Goal: Task Accomplishment & Management: Use online tool/utility

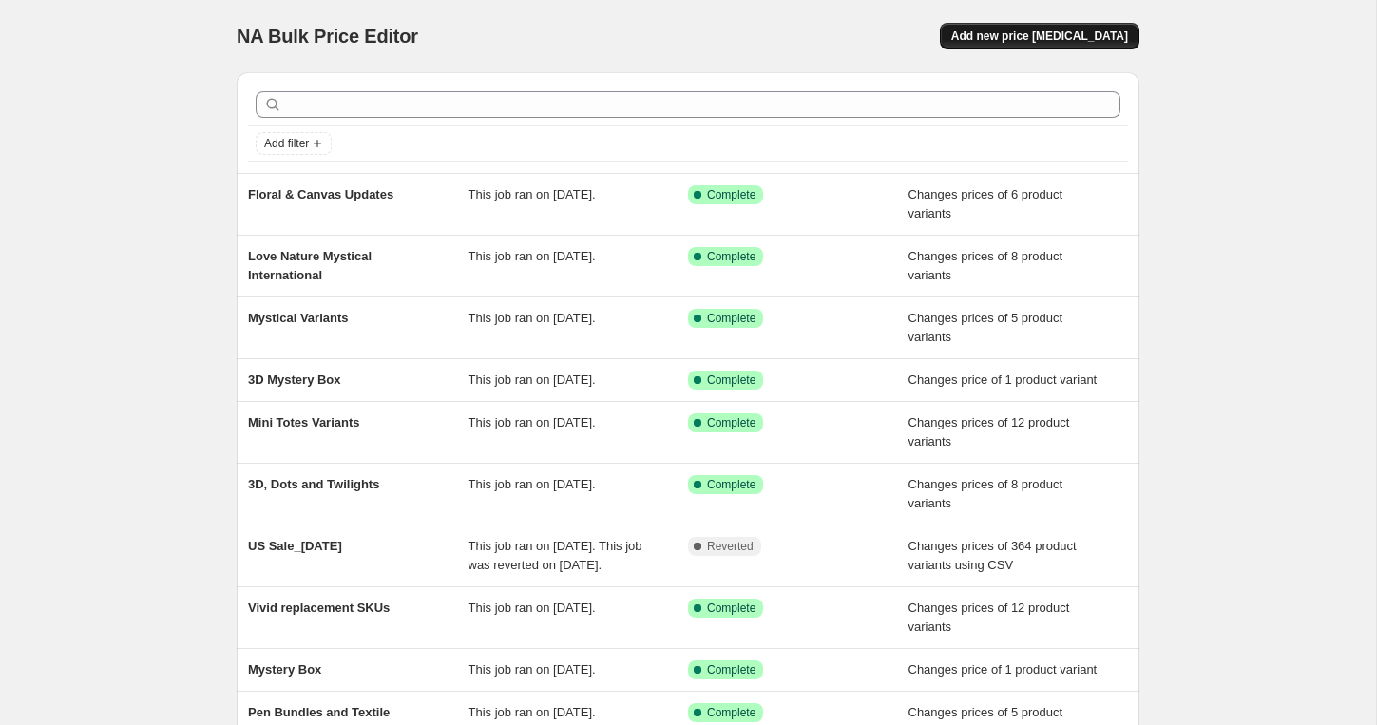
click at [1052, 37] on span "Add new price [MEDICAL_DATA]" at bounding box center [1039, 36] width 177 height 15
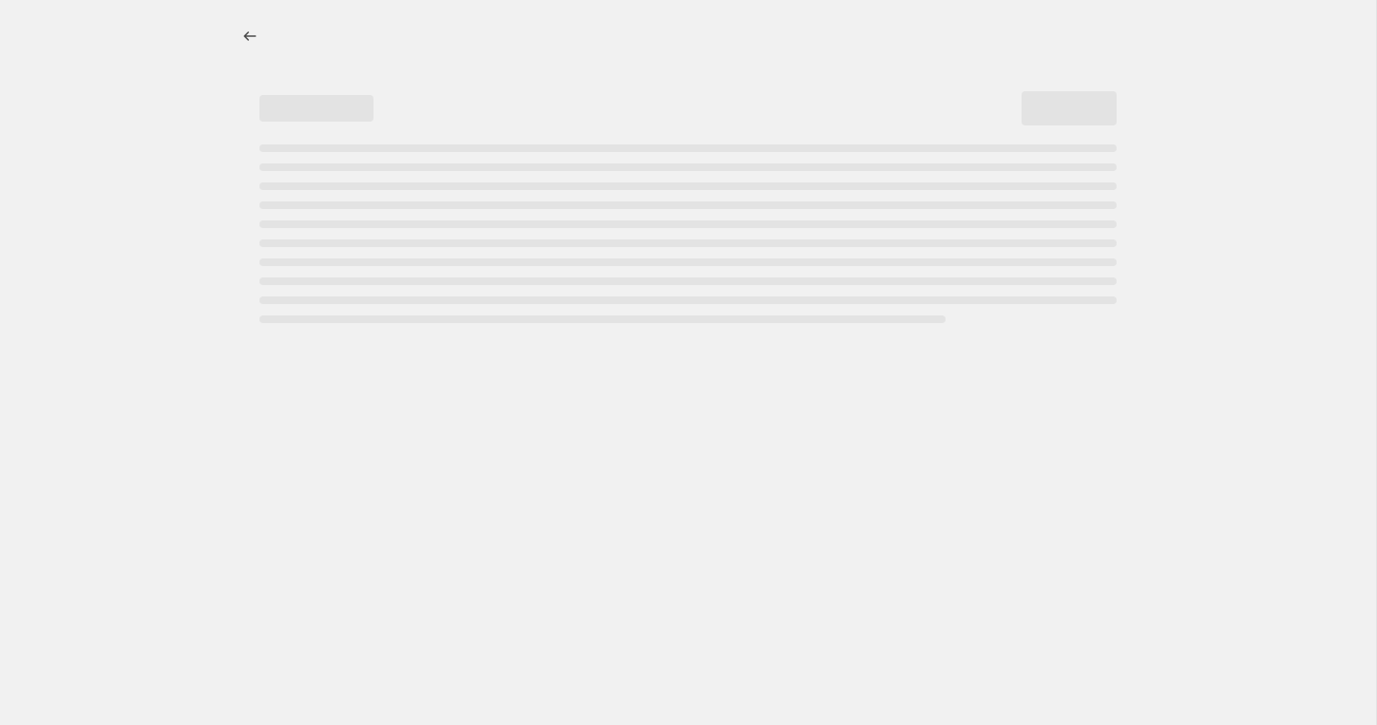
select select "percentage"
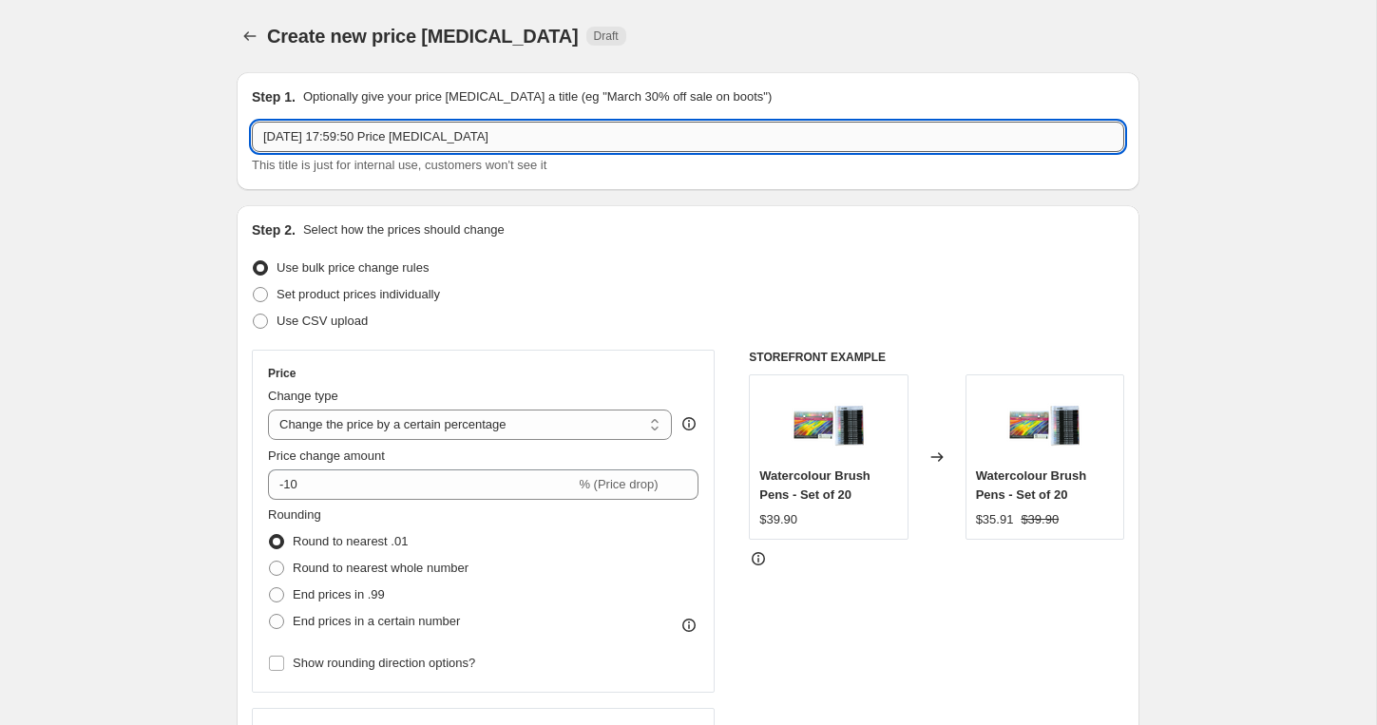
click at [366, 141] on input "[DATE] 17:59:50 Price [MEDICAL_DATA]" at bounding box center [688, 137] width 872 height 30
type input "Advent"
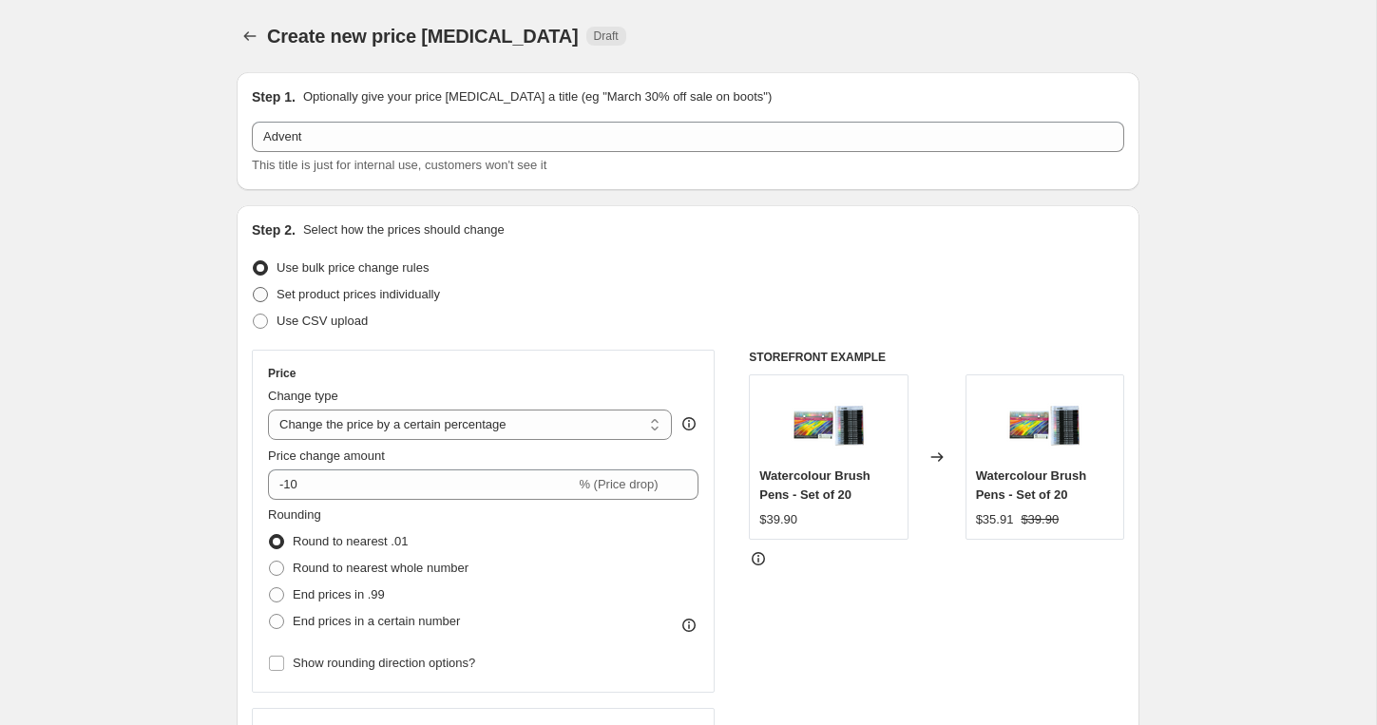
click at [326, 303] on span "Set product prices individually" at bounding box center [358, 294] width 163 height 19
click at [254, 288] on input "Set product prices individually" at bounding box center [253, 287] width 1 height 1
radio input "true"
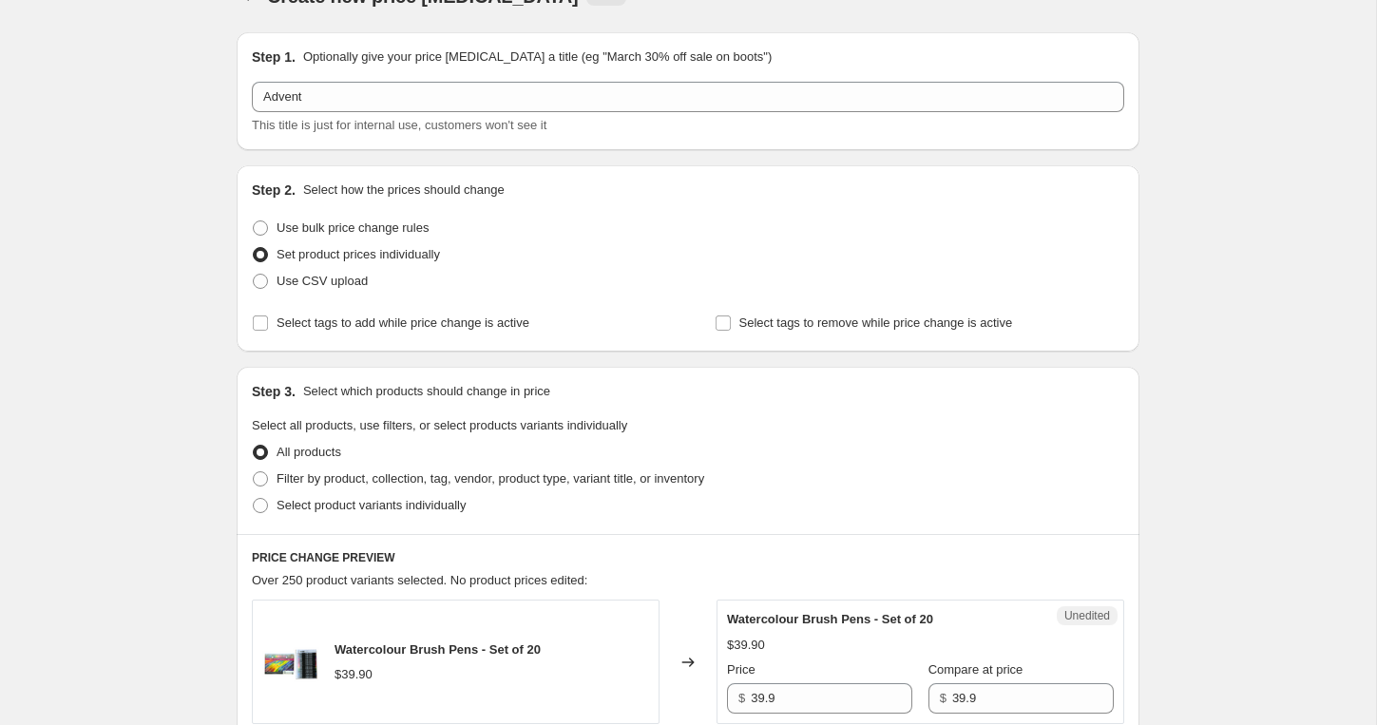
scroll to position [44, 0]
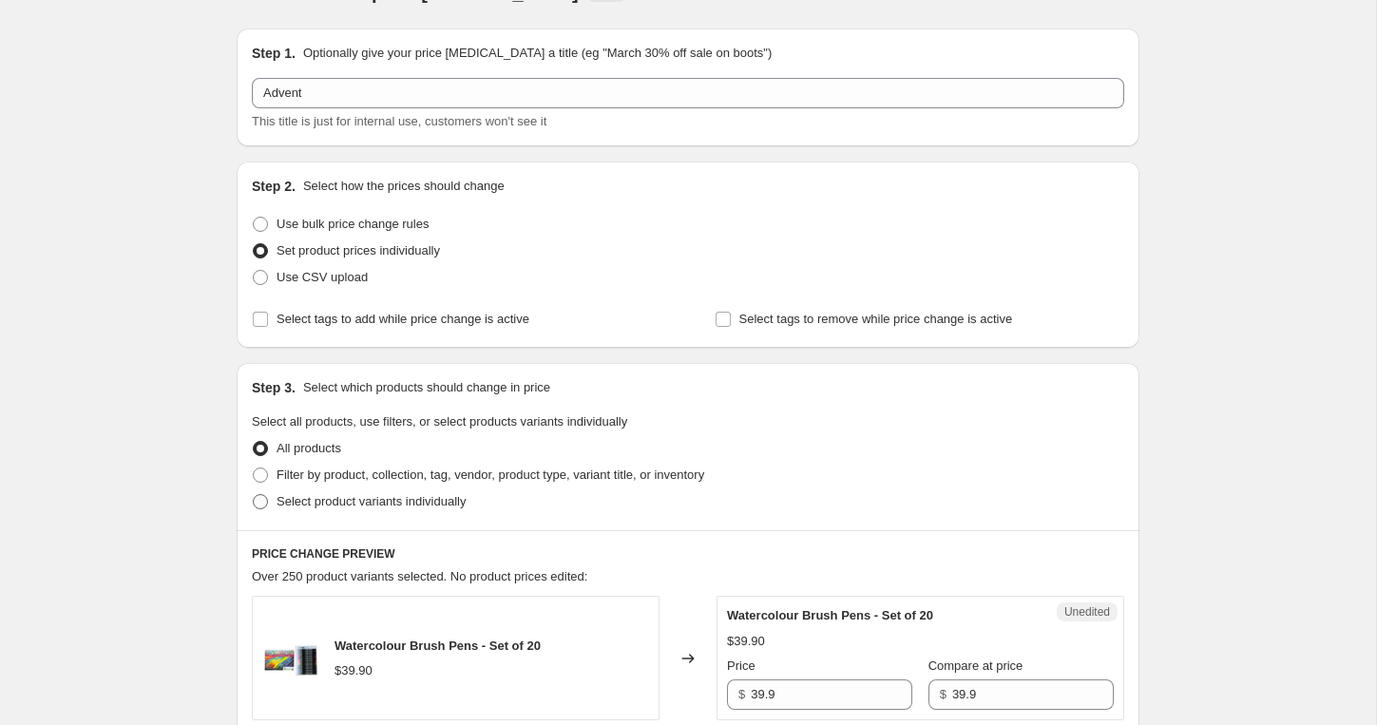
click at [322, 495] on span "Select product variants individually" at bounding box center [371, 501] width 189 height 14
click at [254, 495] on input "Select product variants individually" at bounding box center [253, 494] width 1 height 1
radio input "true"
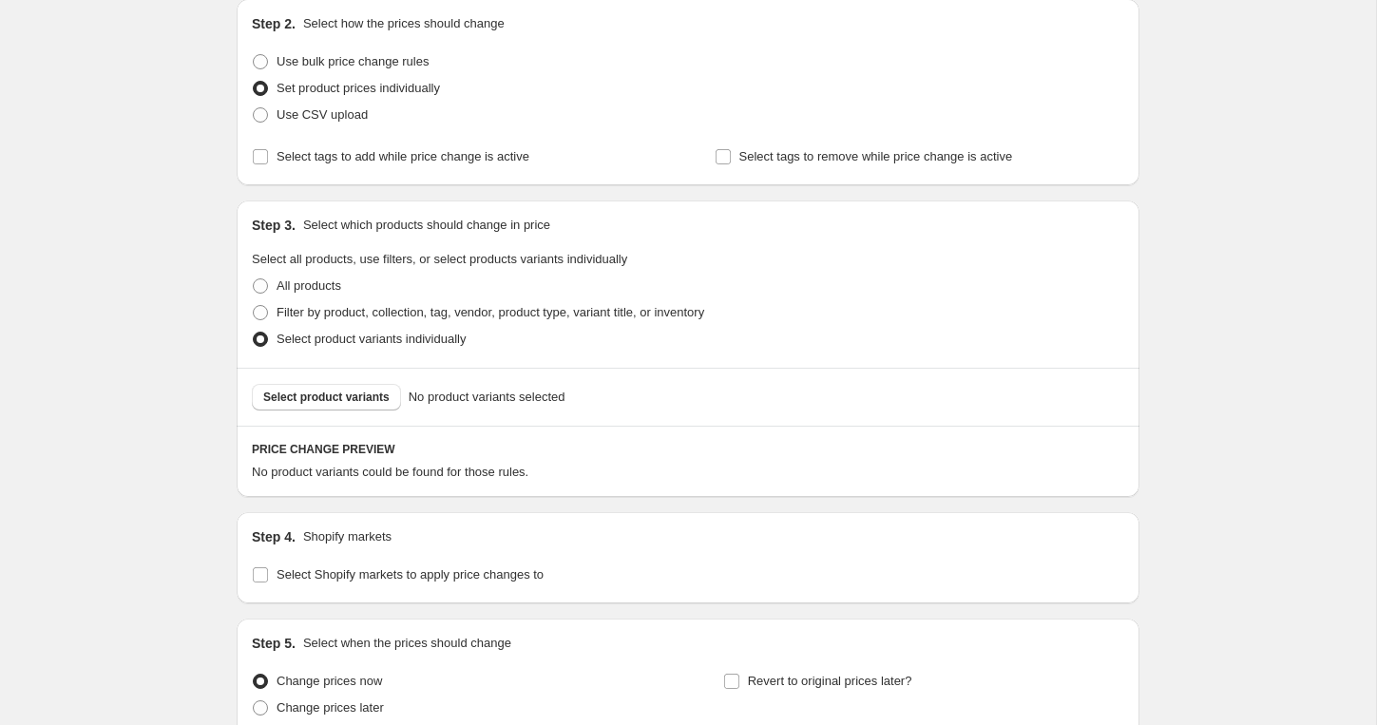
scroll to position [249, 0]
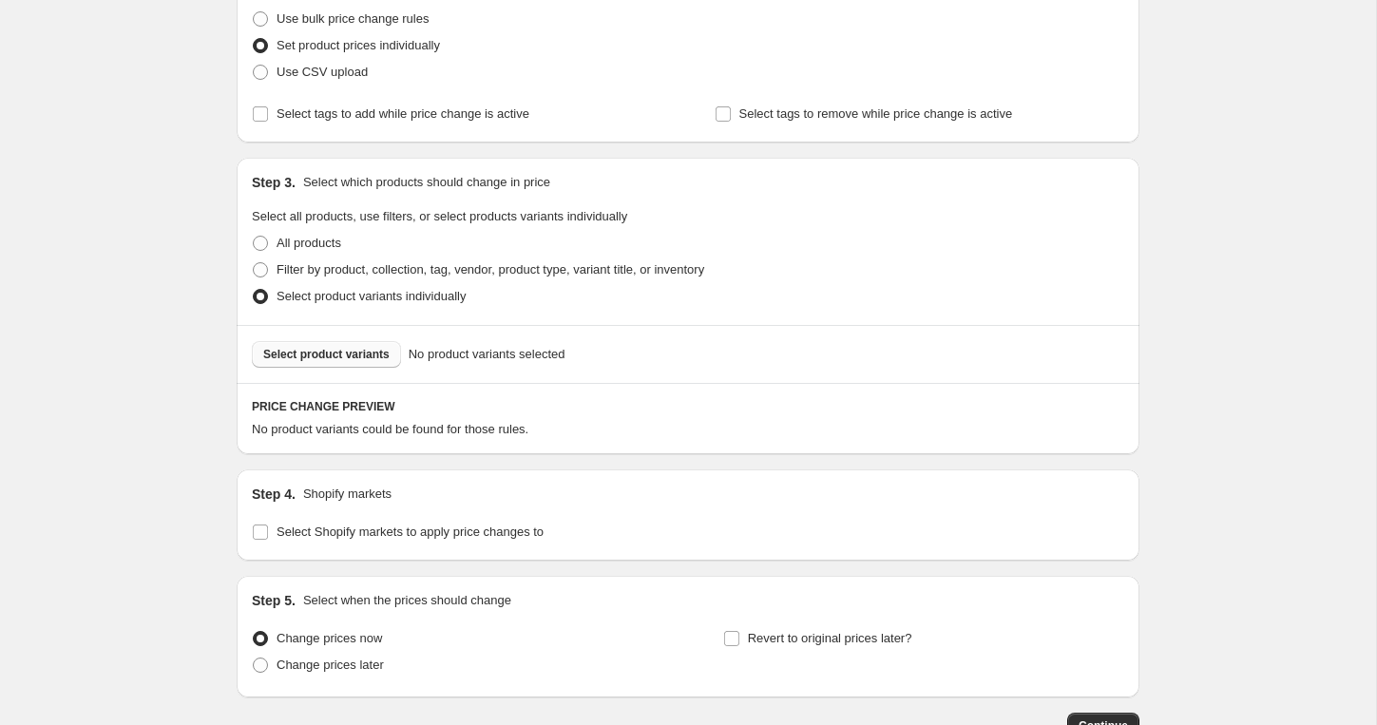
click at [344, 359] on span "Select product variants" at bounding box center [326, 354] width 126 height 15
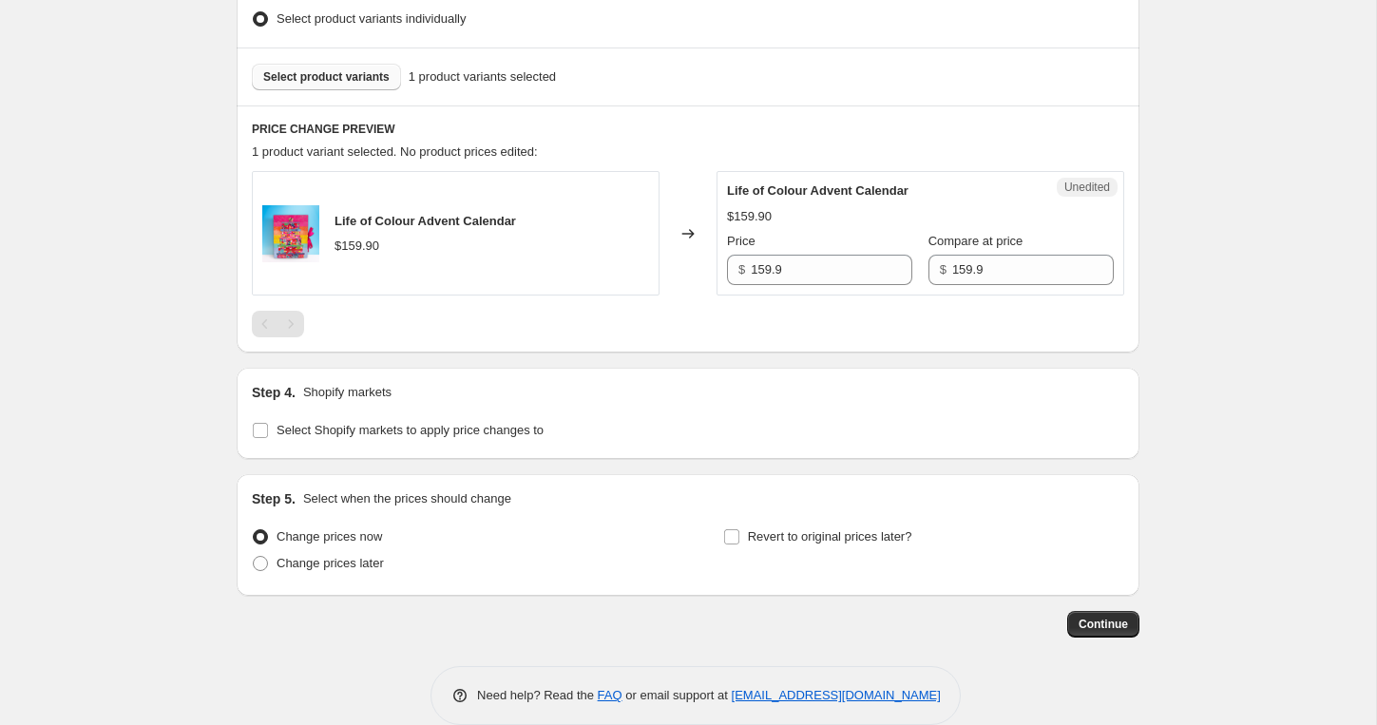
scroll to position [555, 0]
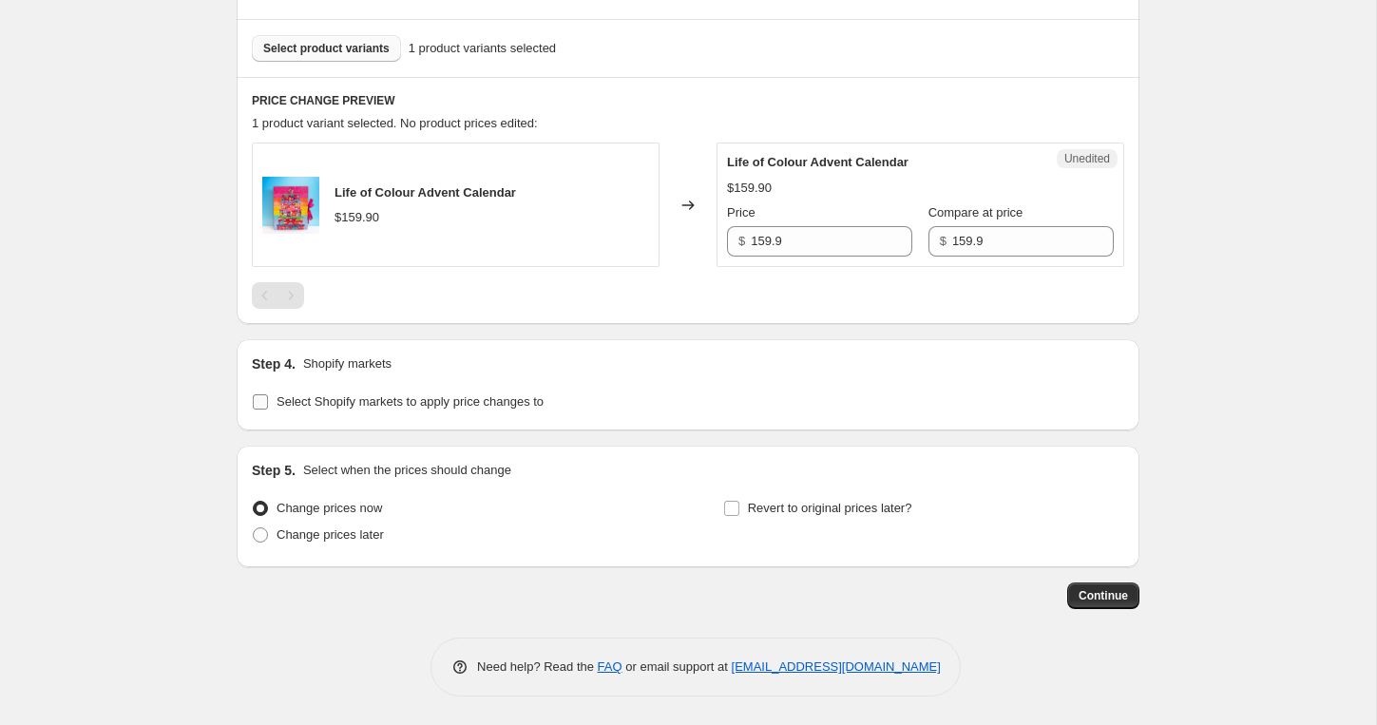
click at [267, 395] on input "Select Shopify markets to apply price changes to" at bounding box center [260, 401] width 15 height 15
checkbox input "true"
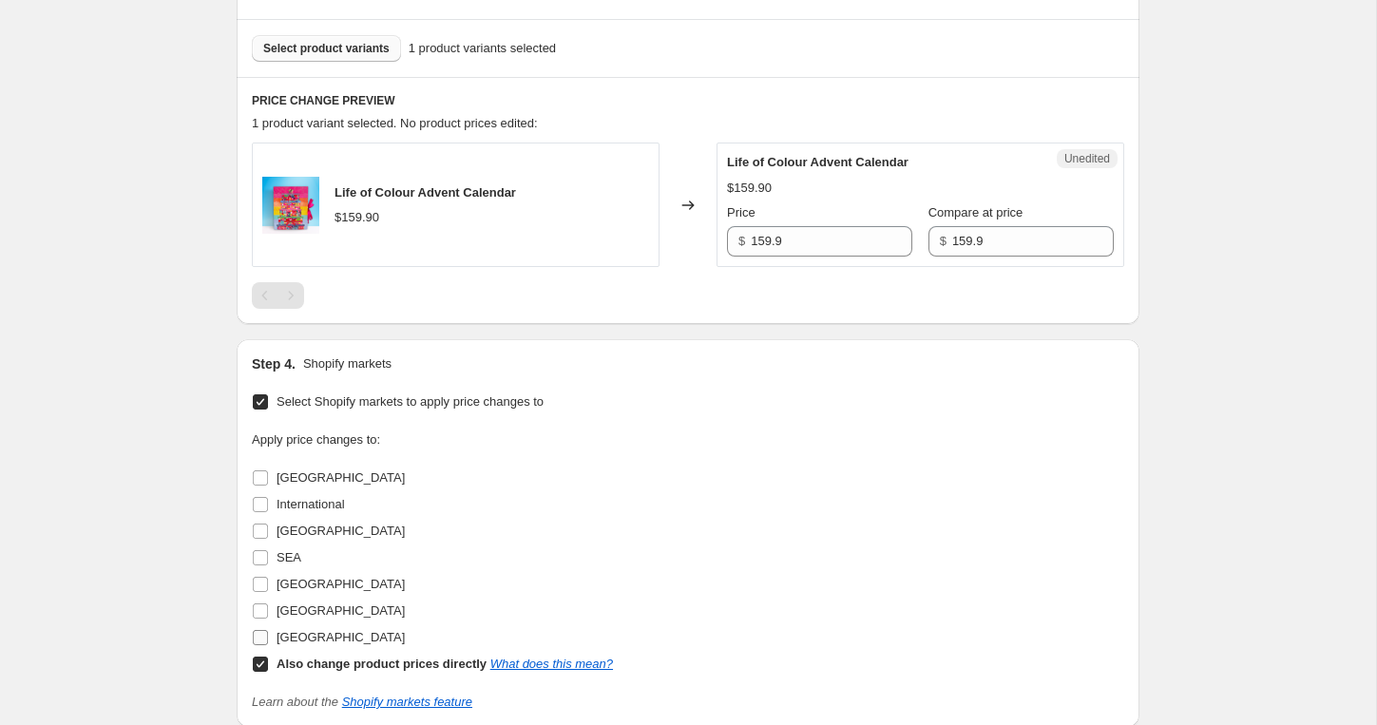
click at [289, 644] on span "[GEOGRAPHIC_DATA]" at bounding box center [341, 637] width 128 height 14
click at [268, 644] on input "[GEOGRAPHIC_DATA]" at bounding box center [260, 637] width 15 height 15
checkbox input "true"
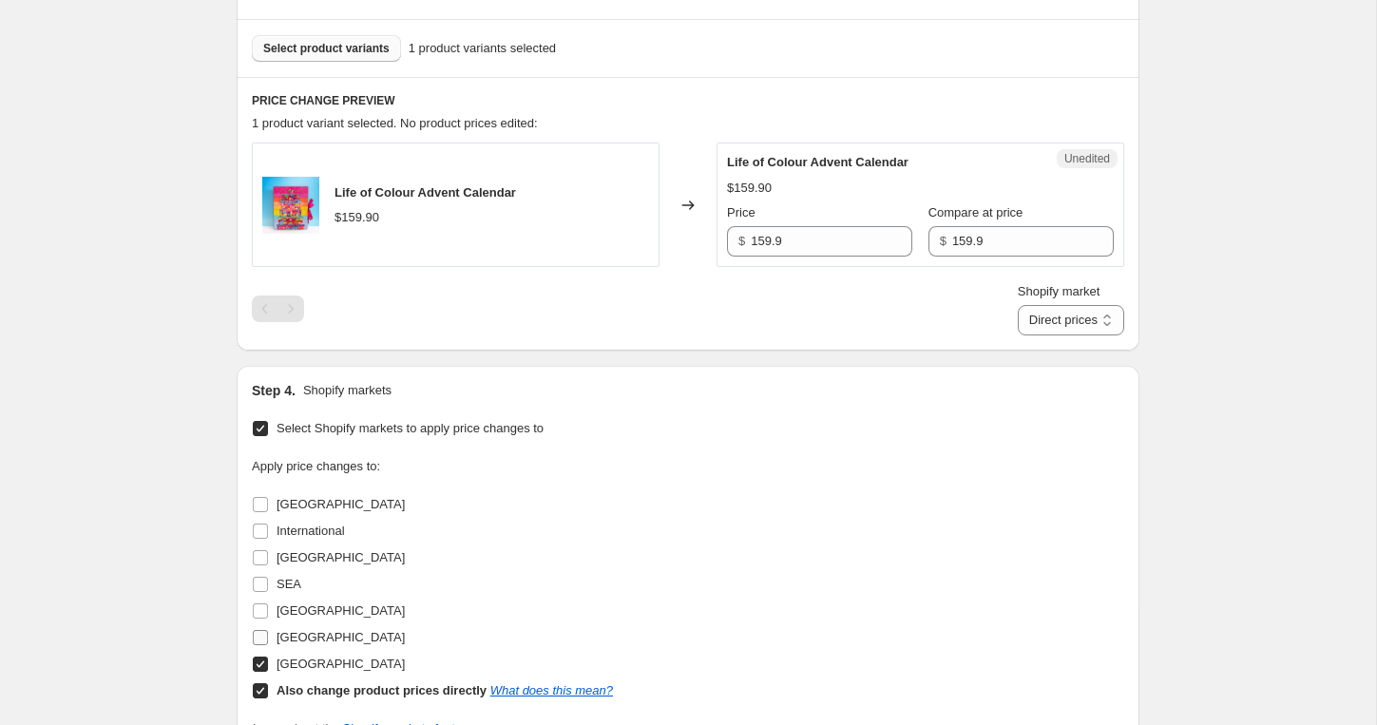
click at [282, 633] on span "[GEOGRAPHIC_DATA]" at bounding box center [341, 637] width 128 height 14
click at [268, 633] on input "[GEOGRAPHIC_DATA]" at bounding box center [260, 637] width 15 height 15
checkbox input "true"
click at [293, 553] on span "[GEOGRAPHIC_DATA]" at bounding box center [341, 557] width 128 height 14
click at [268, 553] on input "[GEOGRAPHIC_DATA]" at bounding box center [260, 557] width 15 height 15
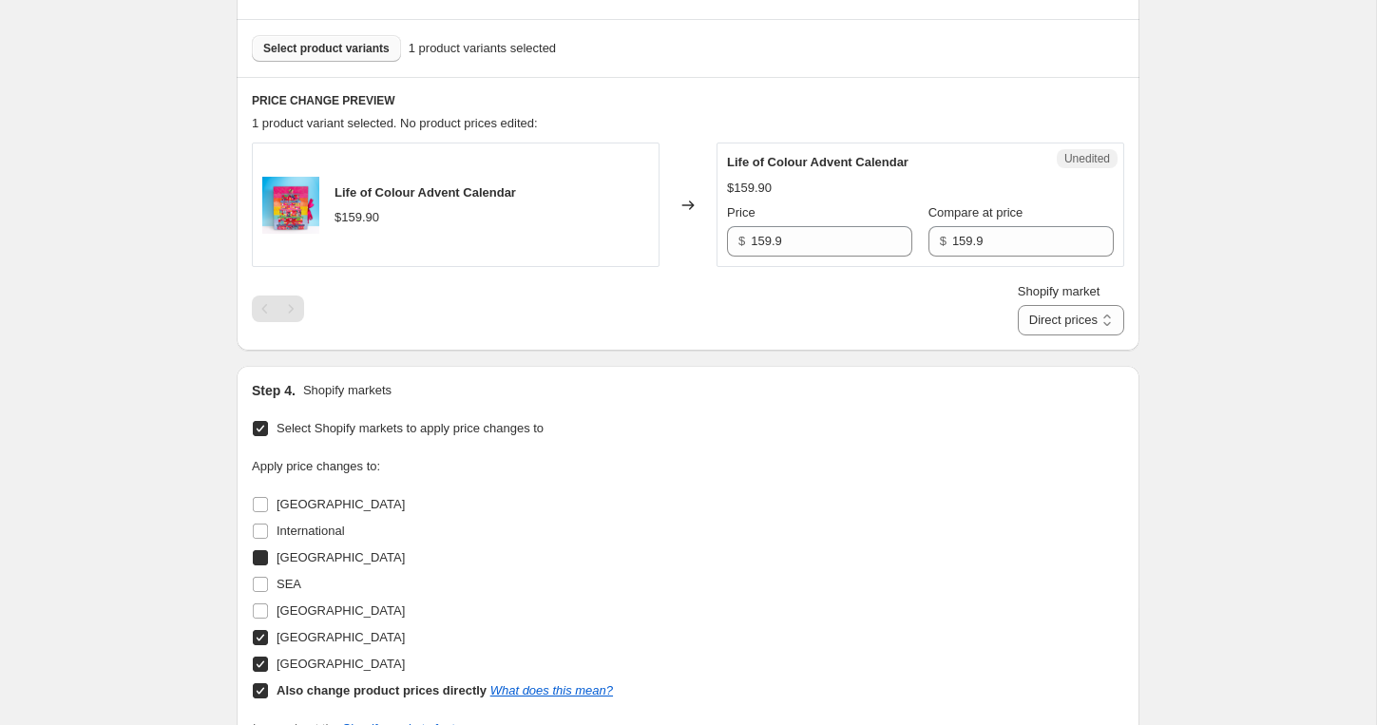
checkbox input "true"
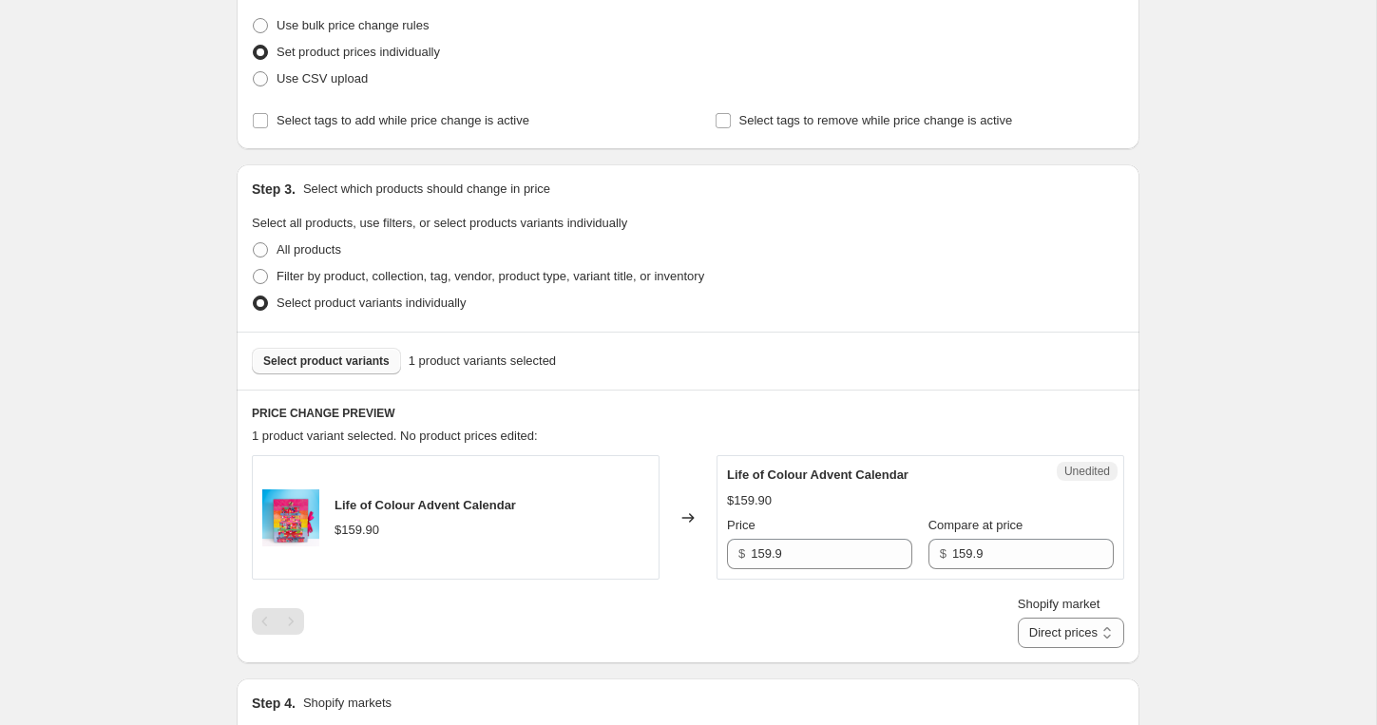
scroll to position [255, 0]
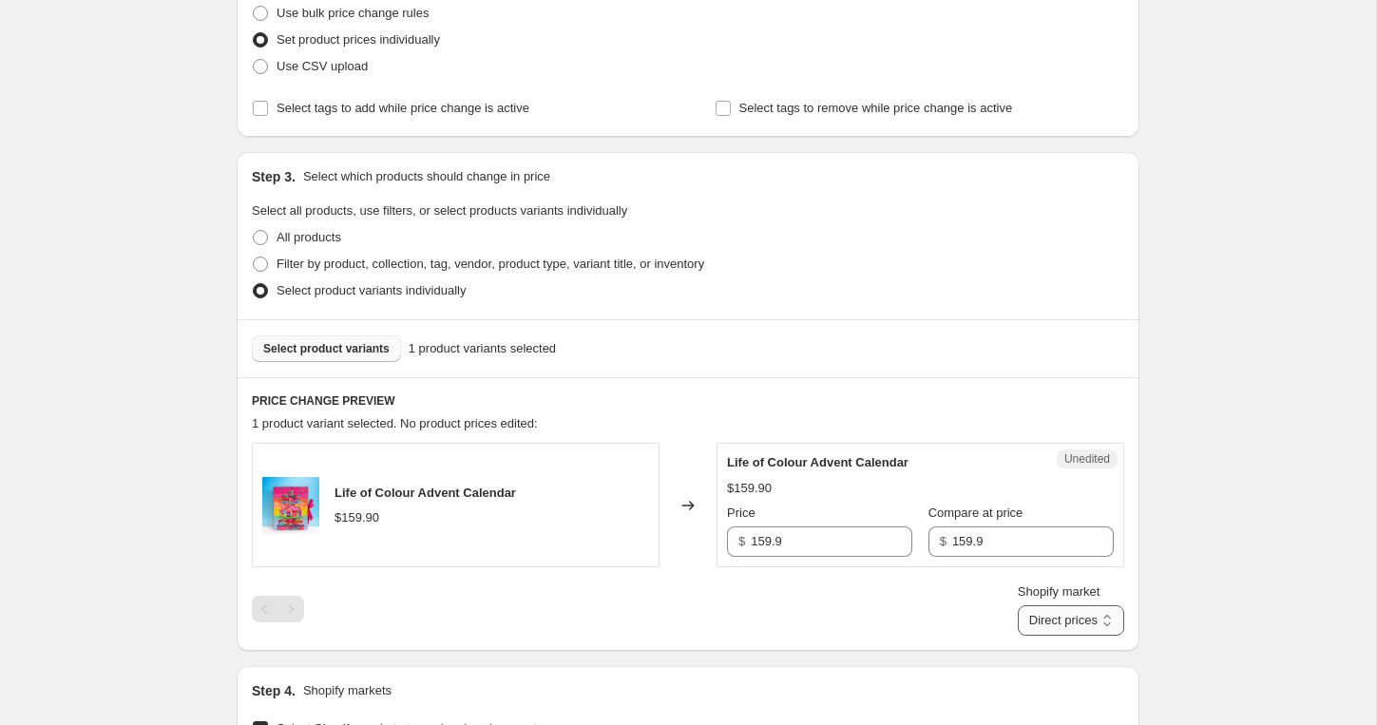
click at [1091, 622] on select "Direct prices [GEOGRAPHIC_DATA] [GEOGRAPHIC_DATA] [GEOGRAPHIC_DATA]" at bounding box center [1071, 620] width 106 height 30
select select "8419737818"
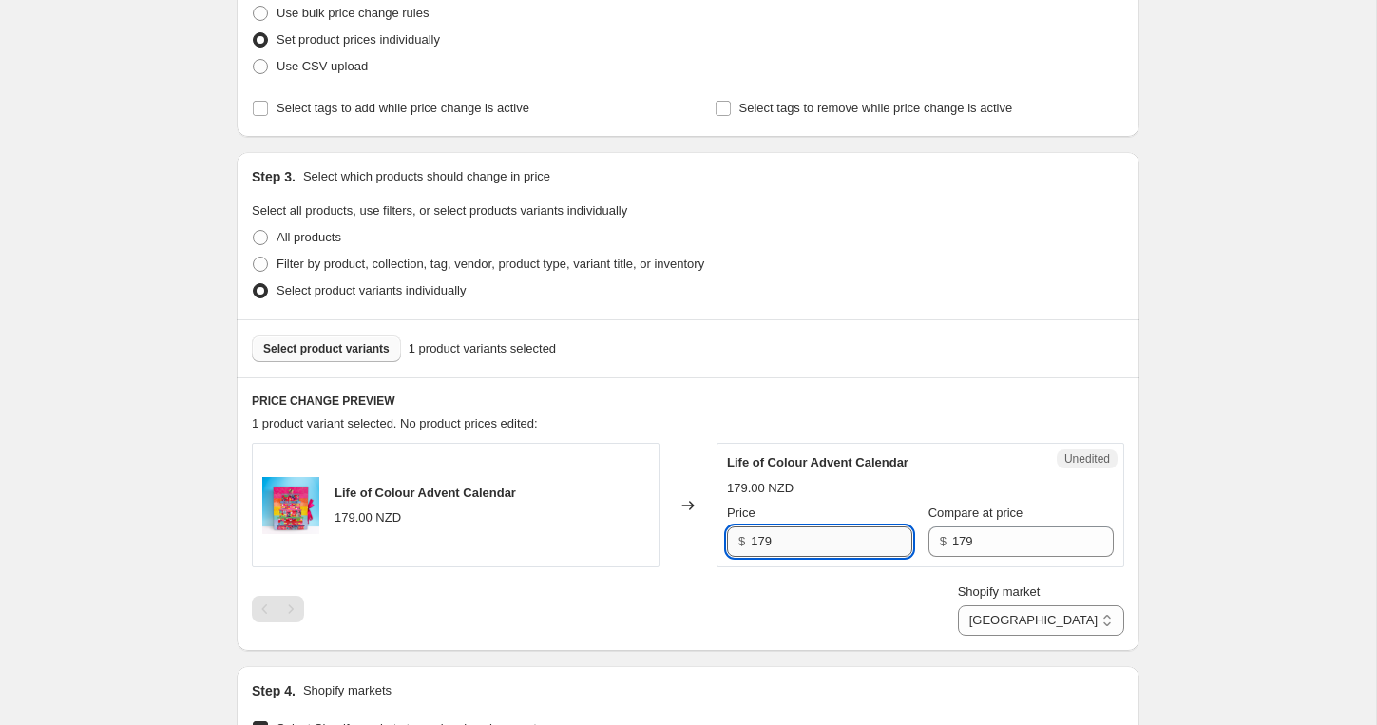
click at [791, 546] on input "179" at bounding box center [832, 541] width 162 height 30
type input "179.9"
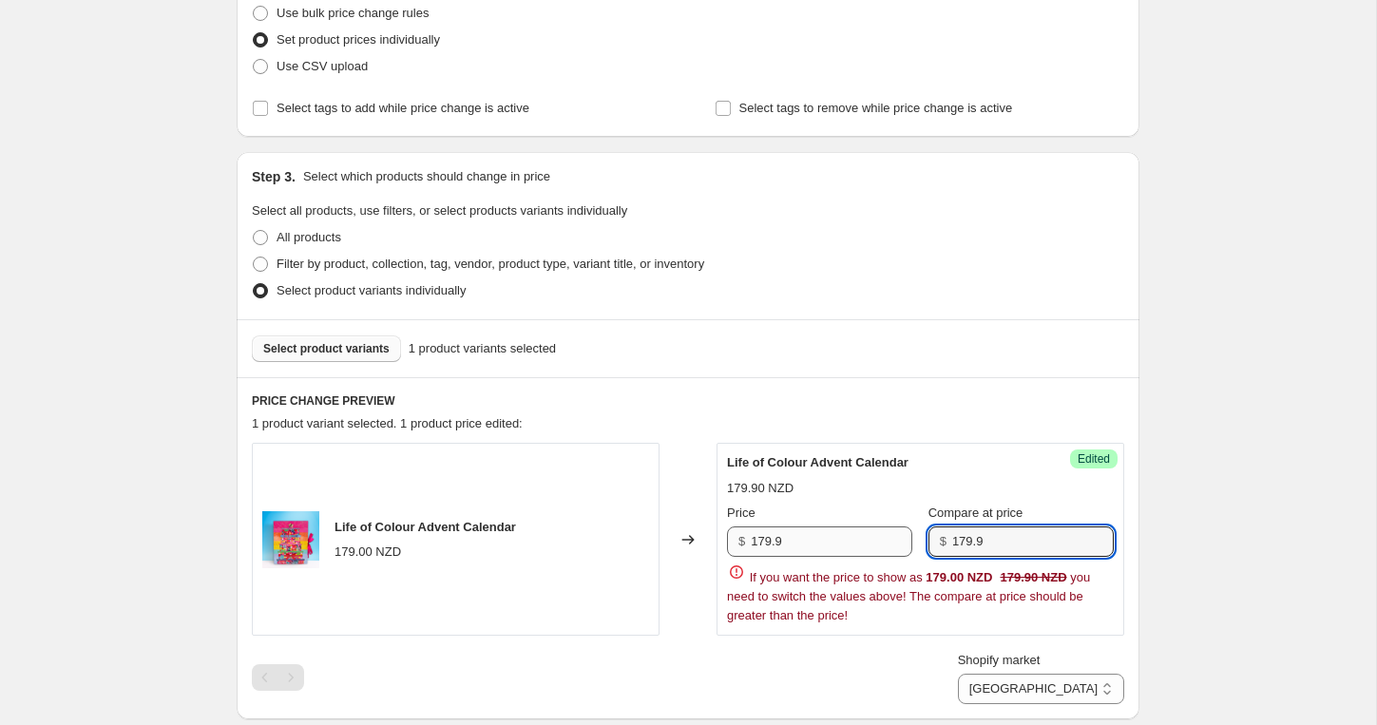
type input "179.9"
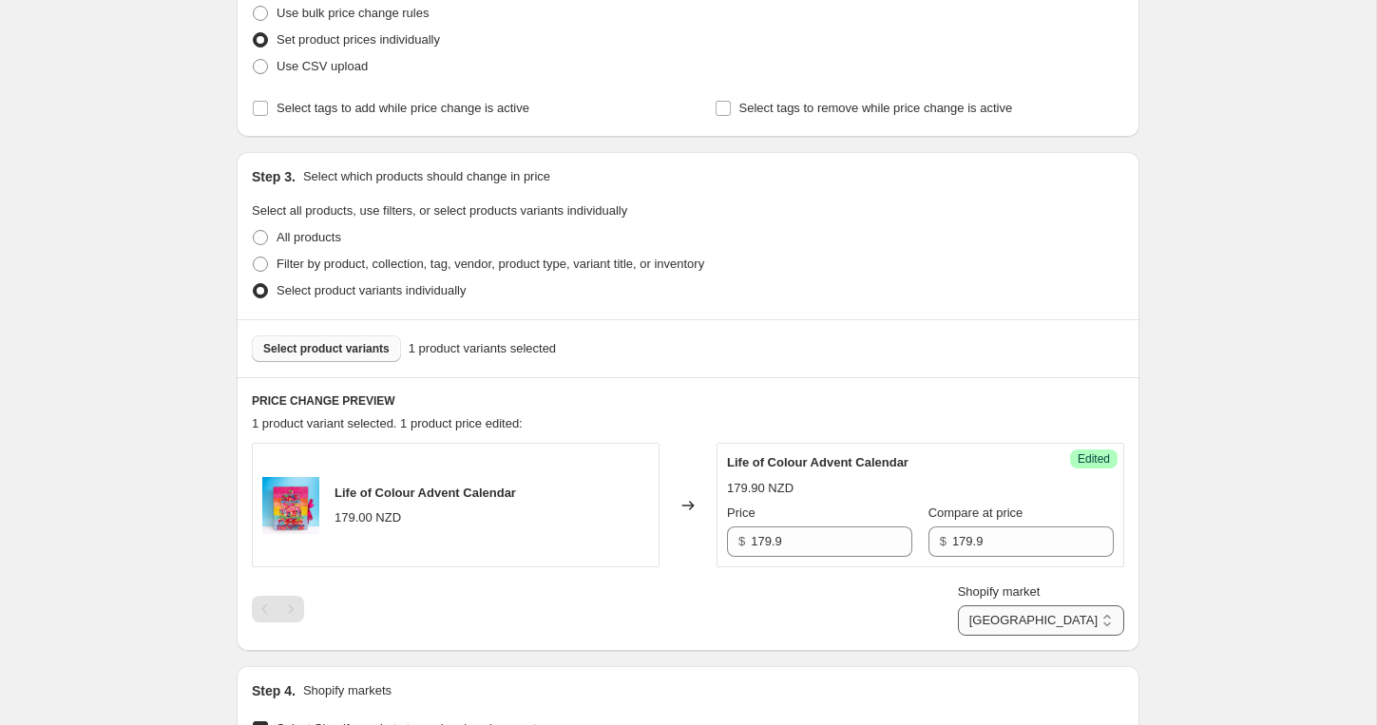
click at [1113, 623] on select "Direct prices [GEOGRAPHIC_DATA] [GEOGRAPHIC_DATA] [GEOGRAPHIC_DATA]" at bounding box center [1041, 620] width 166 height 30
select select "18472075482"
click at [831, 531] on input "106" at bounding box center [832, 541] width 162 height 30
type input "99.9"
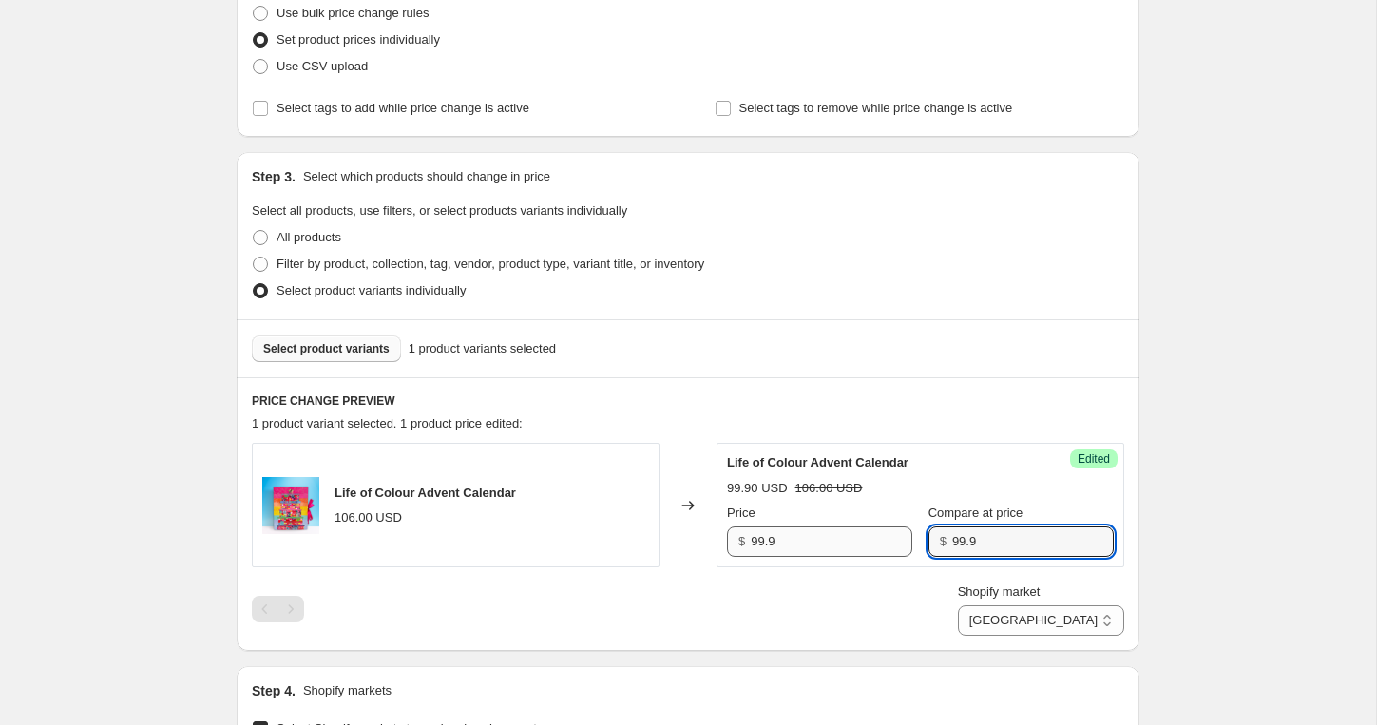
type input "99.9"
click at [1083, 619] on select "Direct prices [GEOGRAPHIC_DATA] [GEOGRAPHIC_DATA] [GEOGRAPHIC_DATA]" at bounding box center [1041, 620] width 166 height 30
select select "28938535130"
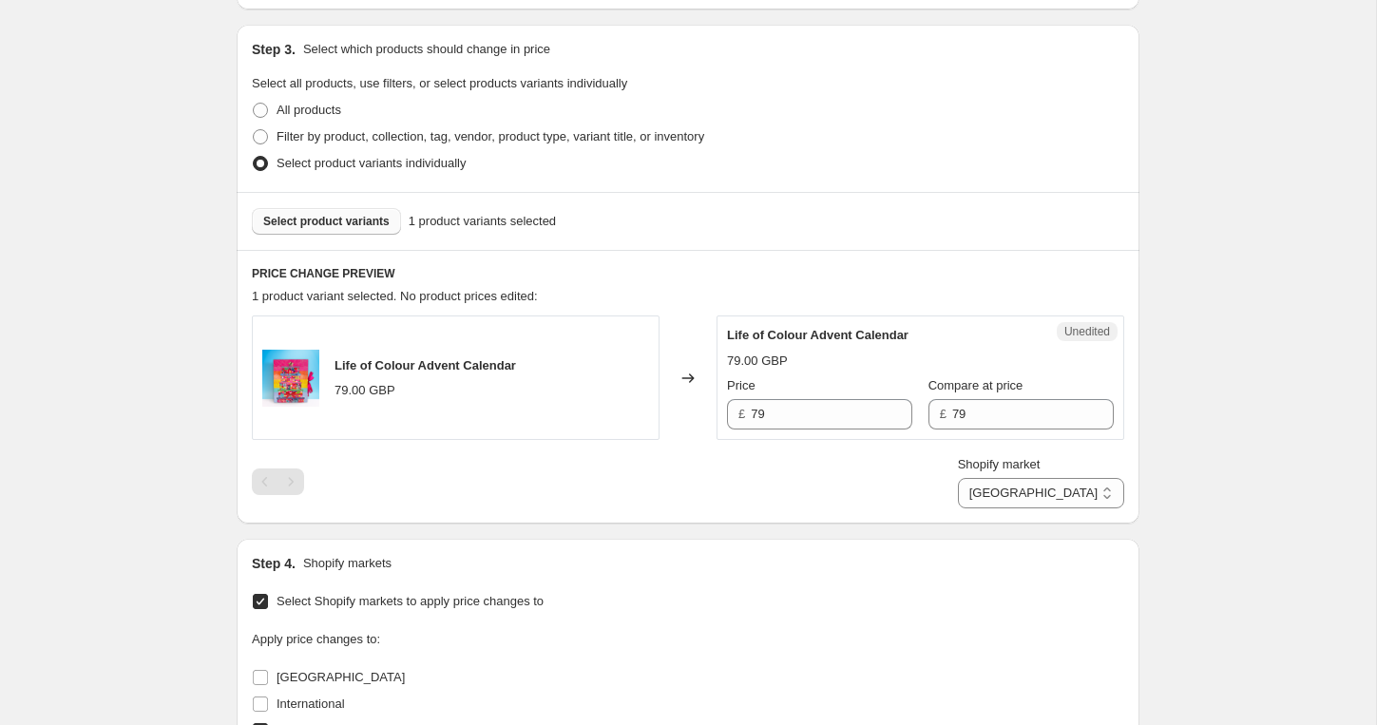
scroll to position [162, 0]
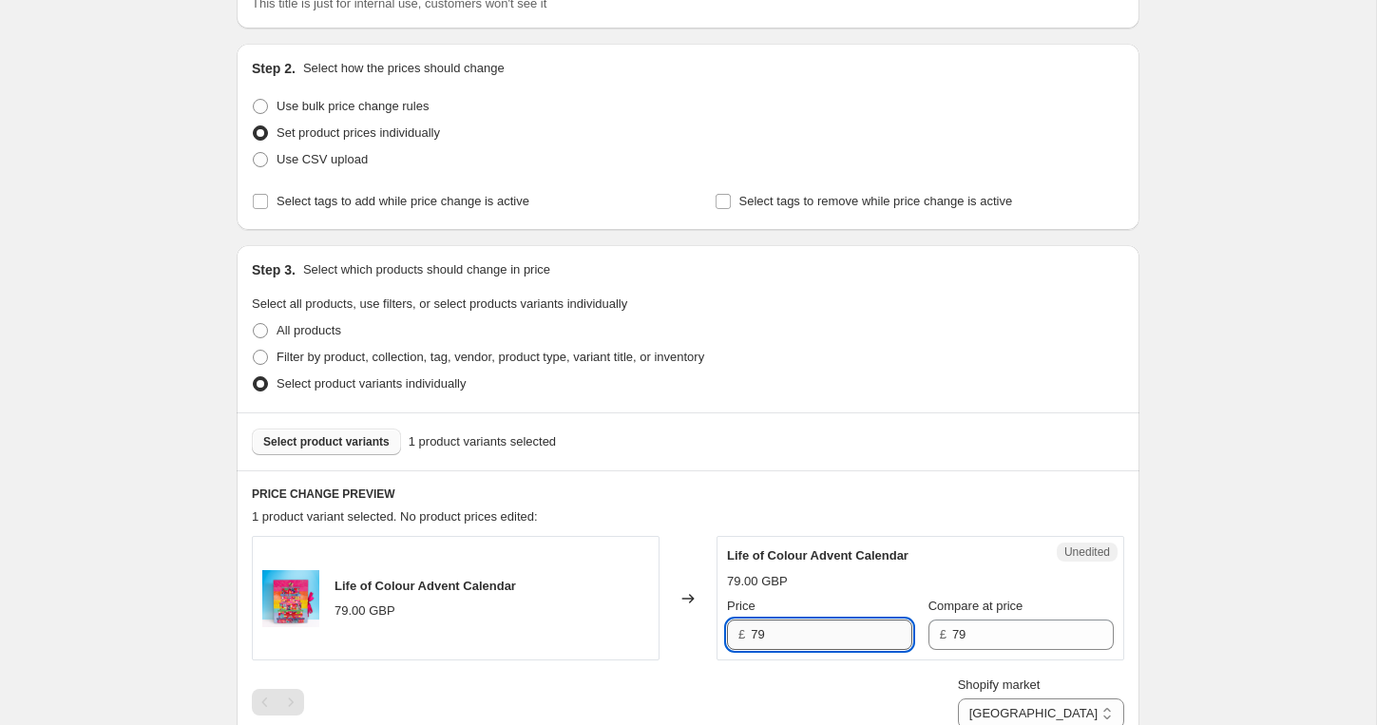
click at [834, 633] on input "79" at bounding box center [832, 635] width 162 height 30
type input "79.90"
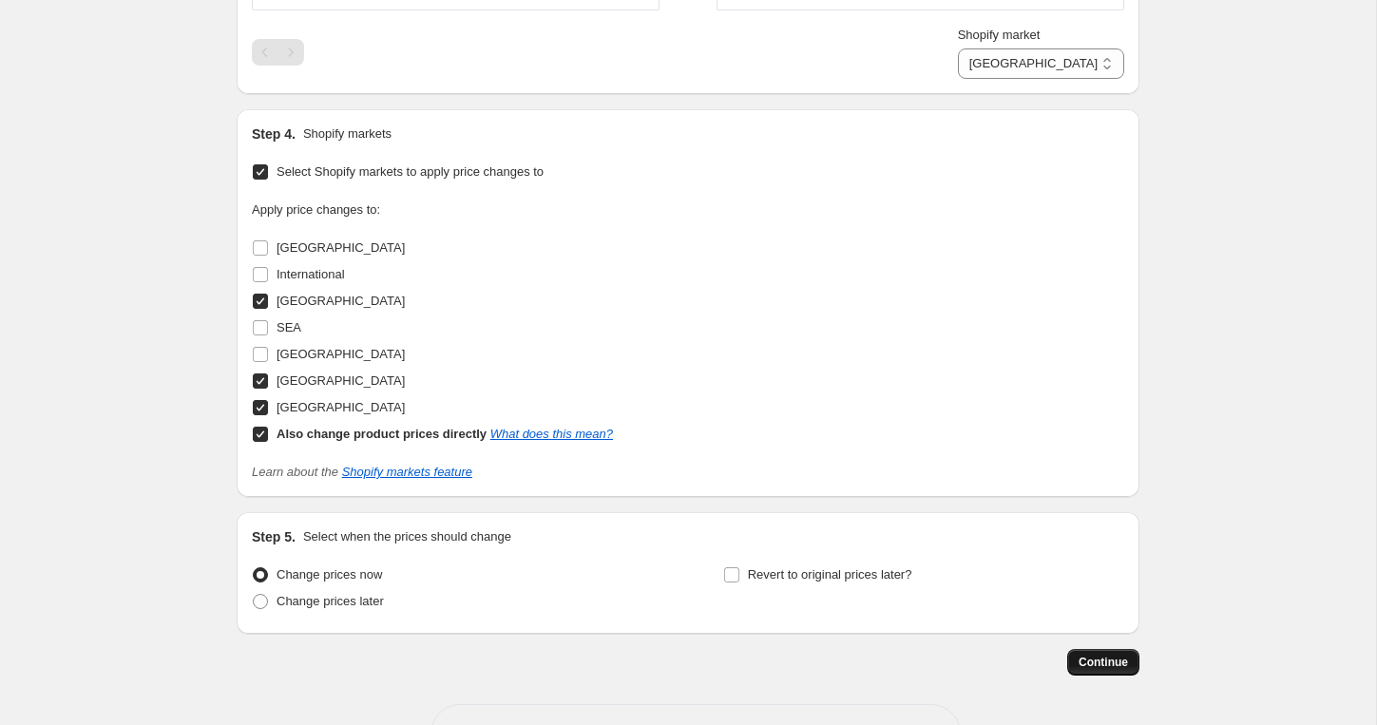
type input "79.90"
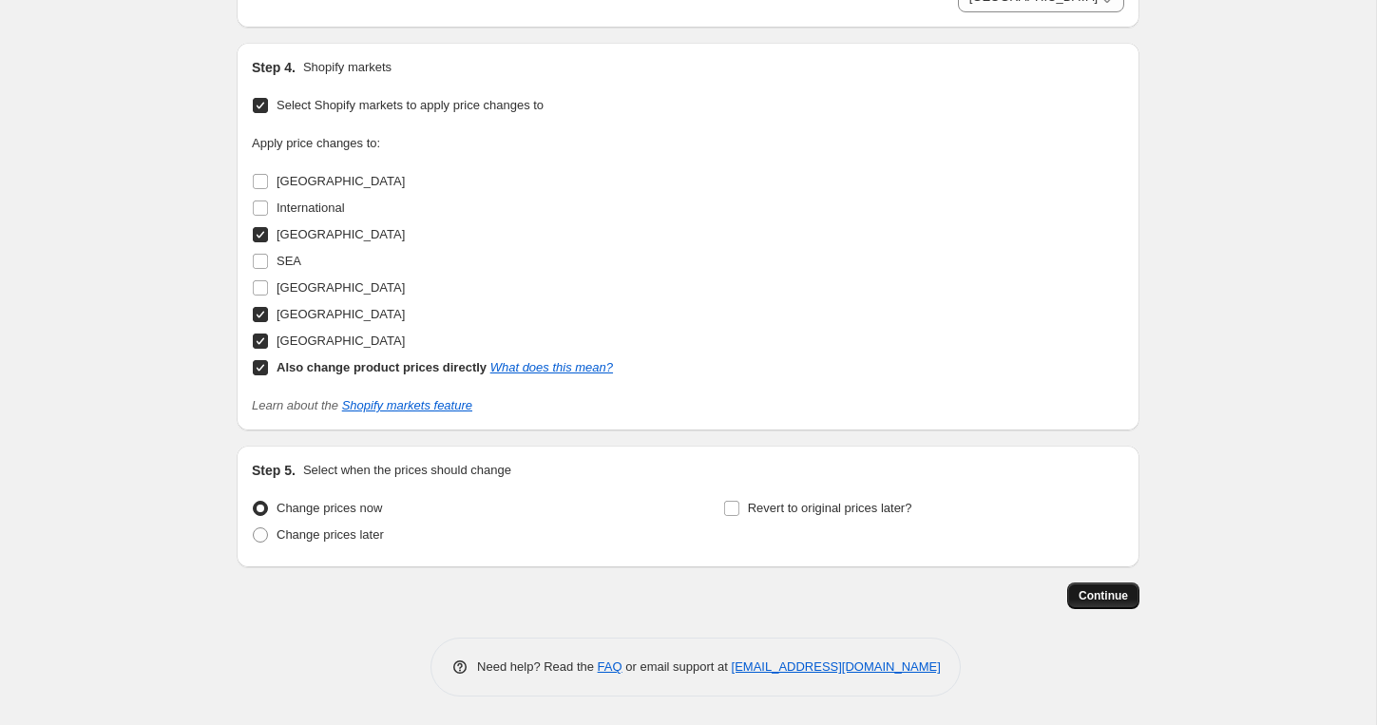
click at [1111, 602] on span "Continue" at bounding box center [1103, 595] width 49 height 15
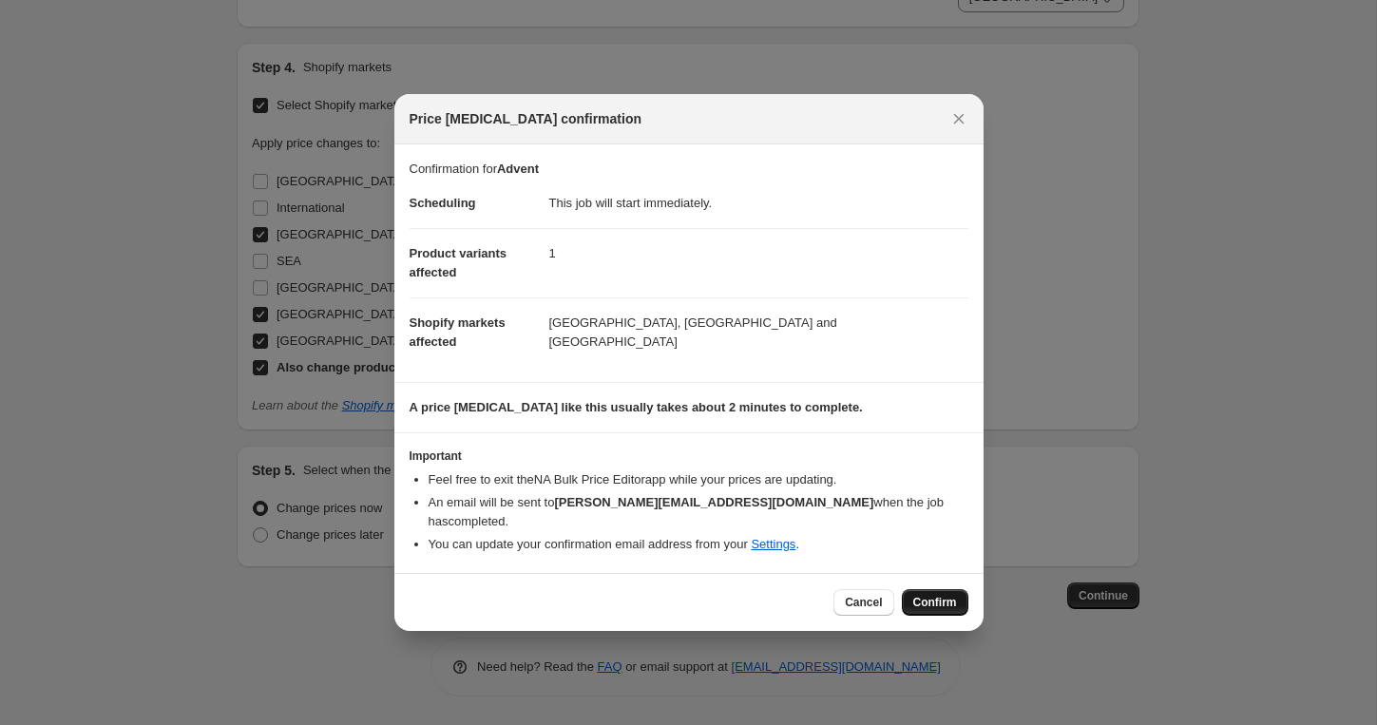
click at [950, 595] on span "Confirm" at bounding box center [935, 602] width 44 height 15
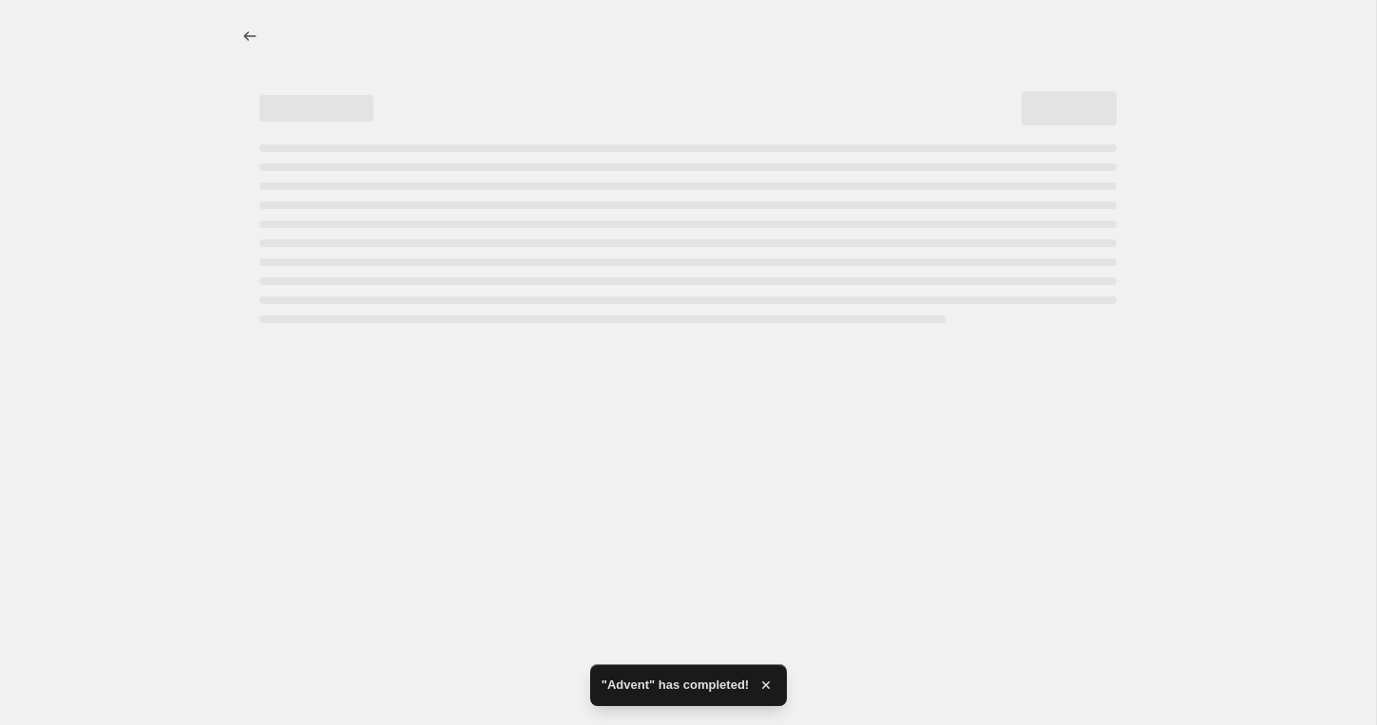
select select "28938535130"
